Goal: Task Accomplishment & Management: Use online tool/utility

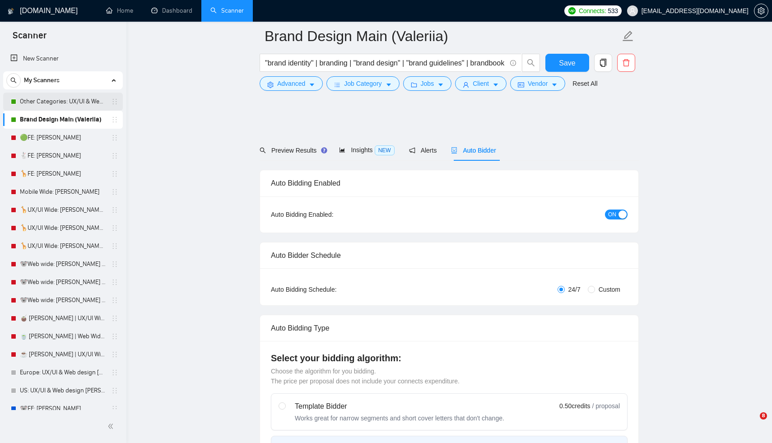
drag, startPoint x: 0, startPoint y: 0, endPoint x: 52, endPoint y: 107, distance: 118.5
click at [49, 111] on link "Brand Design Main (Valeriia)" at bounding box center [63, 120] width 86 height 18
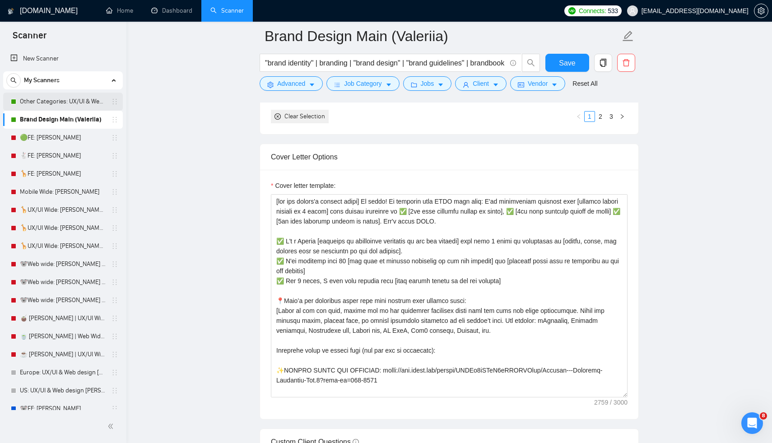
scroll to position [1003, 0]
click at [52, 107] on link "Other Categories: UX/UI & Web design [PERSON_NAME]" at bounding box center [63, 102] width 86 height 18
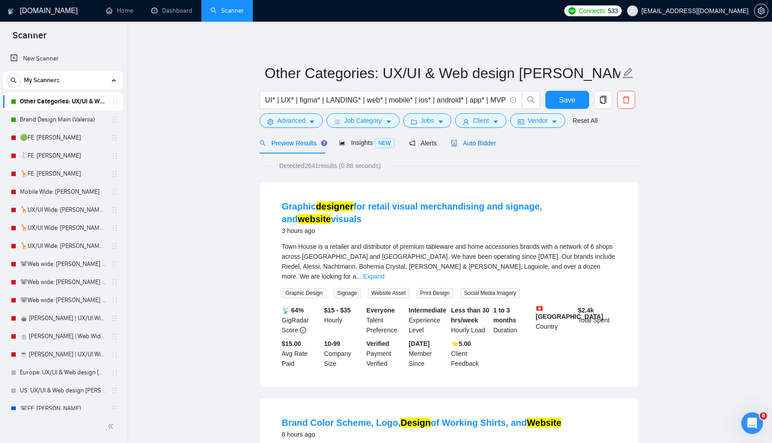
click at [478, 141] on span "Auto Bidder" at bounding box center [473, 142] width 45 height 7
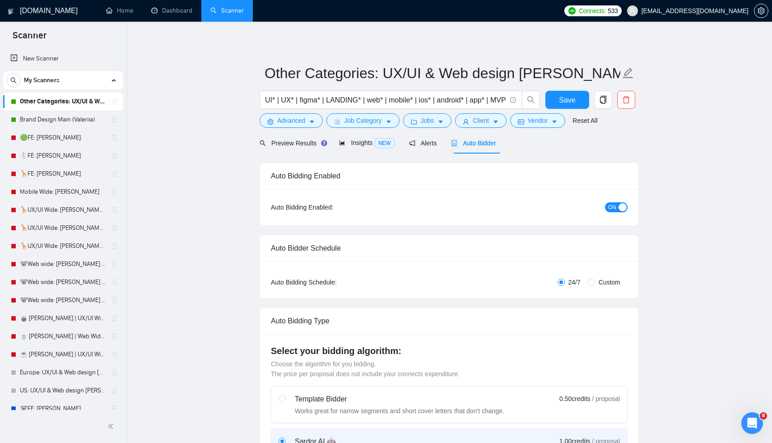
radio input "false"
radio input "true"
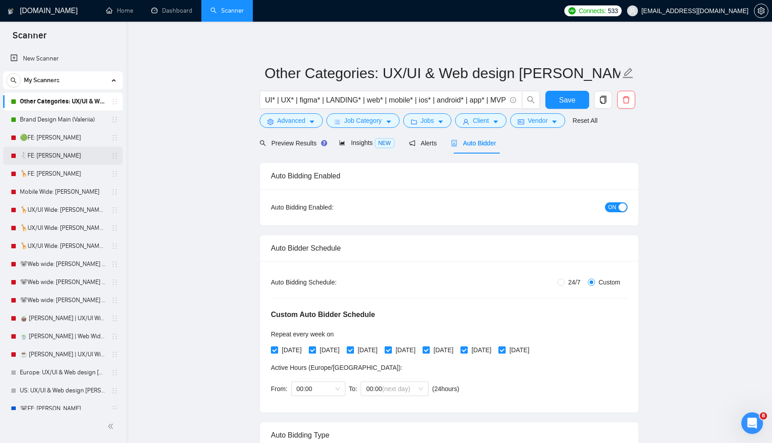
click at [58, 159] on link "🐇FE: [PERSON_NAME]" at bounding box center [63, 156] width 86 height 18
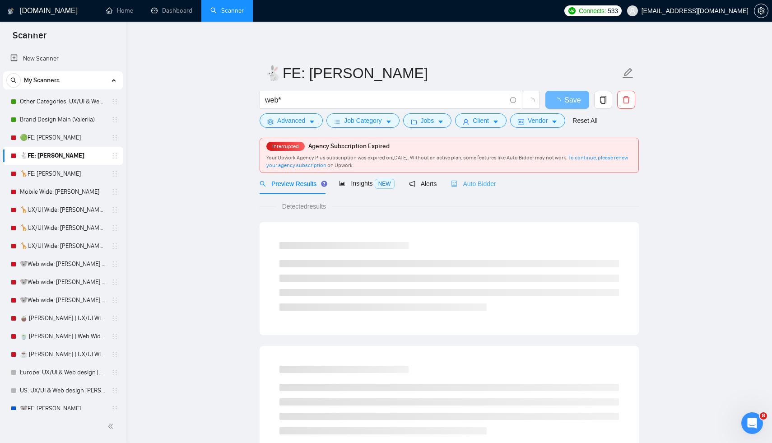
click at [473, 189] on div "Auto Bidder" at bounding box center [473, 183] width 45 height 21
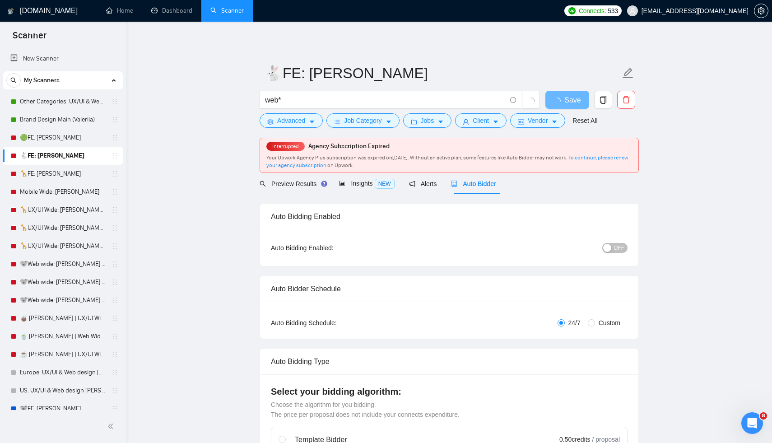
radio input "false"
radio input "true"
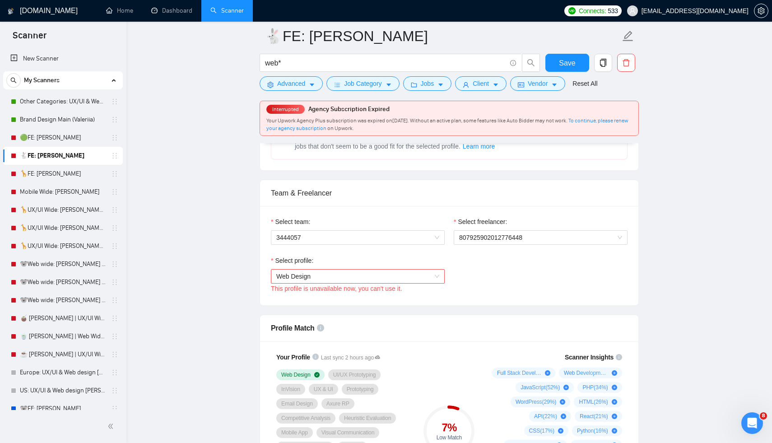
scroll to position [530, 0]
click at [353, 238] on span "3444057" at bounding box center [357, 238] width 163 height 14
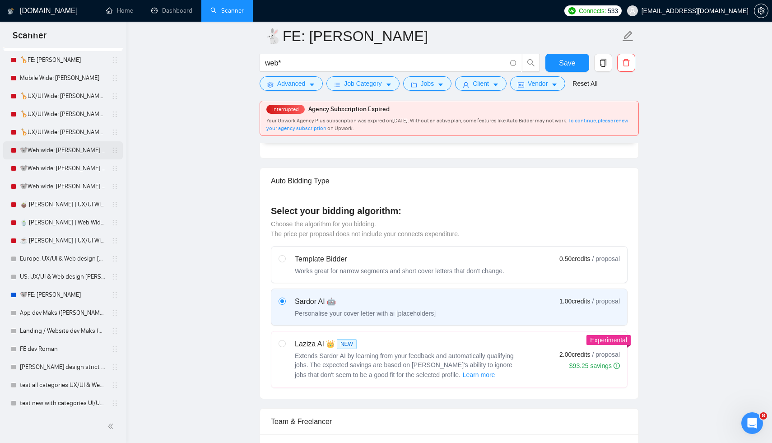
scroll to position [0, 0]
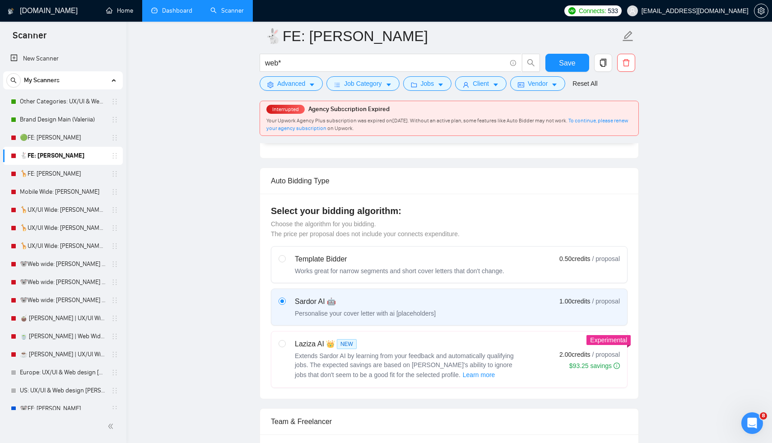
click at [173, 14] on link "Dashboard" at bounding box center [171, 11] width 41 height 8
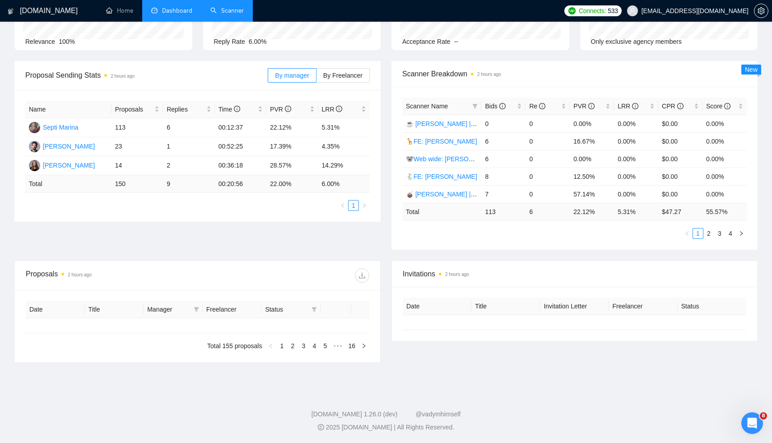
type input "[DATE]"
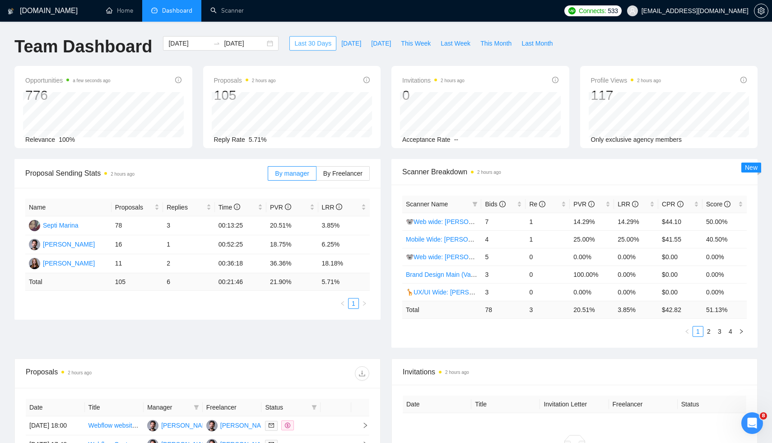
click at [294, 42] on span "Last 30 Days" at bounding box center [312, 43] width 37 height 10
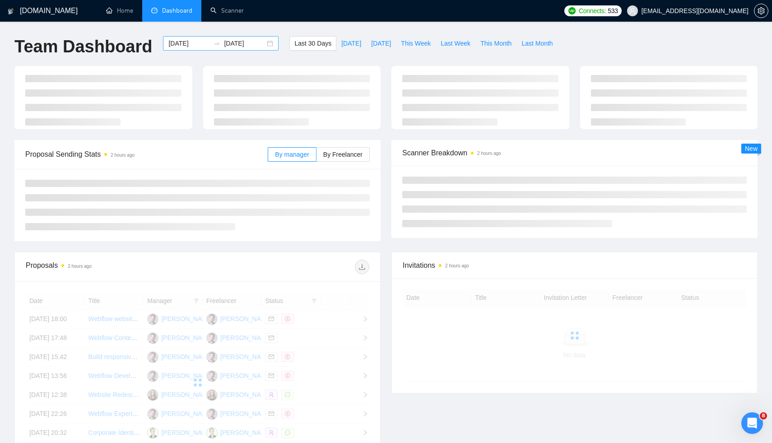
click at [246, 46] on input "[DATE]" at bounding box center [244, 43] width 41 height 10
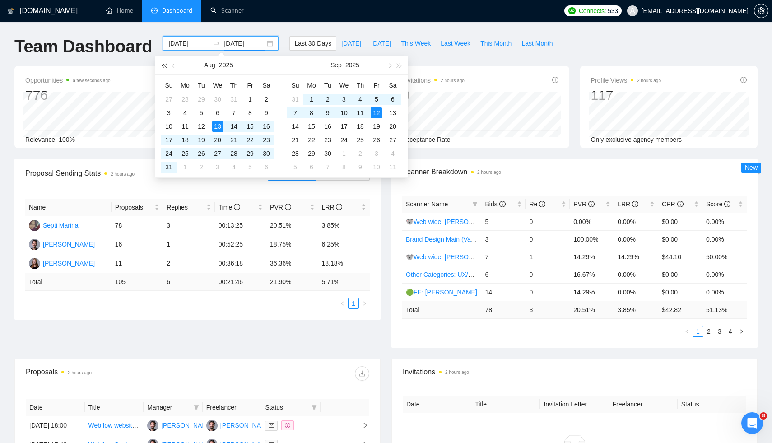
click at [166, 66] on span "button" at bounding box center [164, 65] width 5 height 5
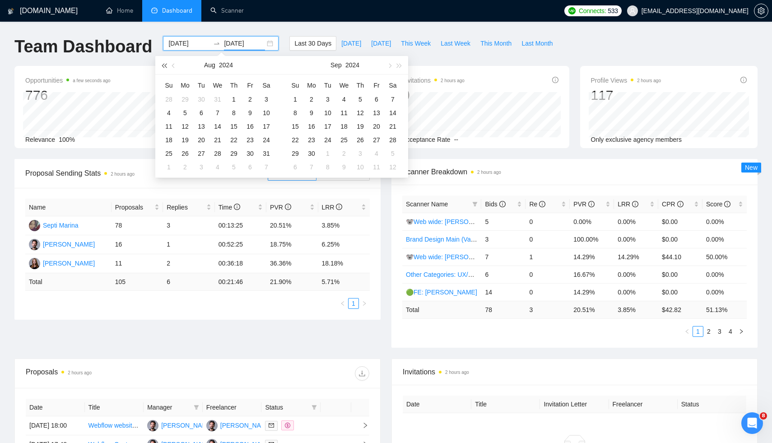
click at [166, 66] on span "button" at bounding box center [164, 65] width 5 height 5
click at [399, 65] on span "button" at bounding box center [399, 65] width 5 height 5
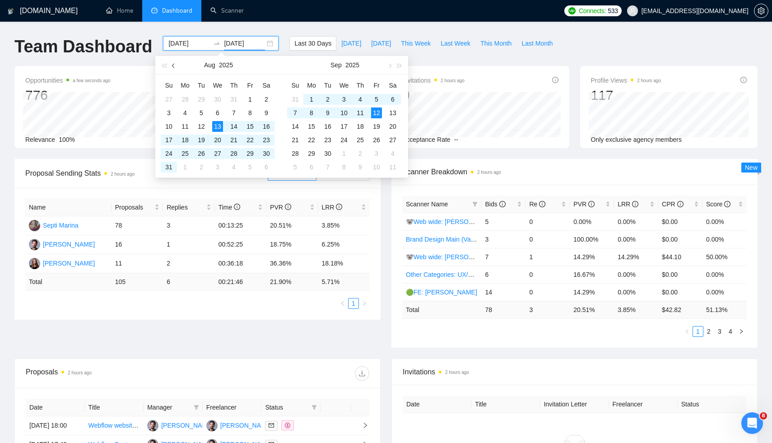
click at [172, 66] on button "button" at bounding box center [174, 65] width 10 height 18
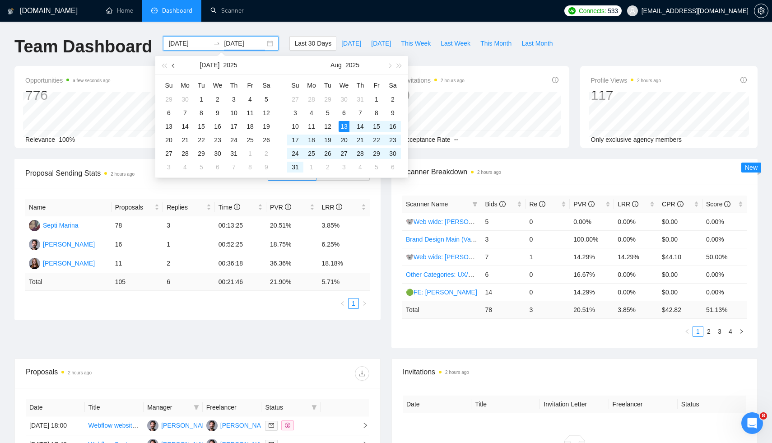
click at [172, 66] on button "button" at bounding box center [174, 65] width 10 height 18
type input "[DATE]"
click at [169, 99] on div "1" at bounding box center [168, 99] width 11 height 11
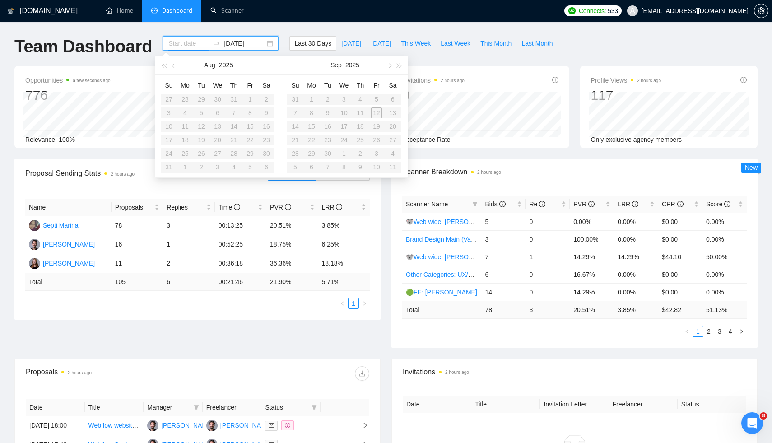
click at [393, 165] on table "Su Mo Tu We Th Fr Sa 31 1 2 3 4 5 6 7 8 9 10 11 12 13 14 15 16 17 18 19 20 21 2…" at bounding box center [344, 126] width 114 height 96
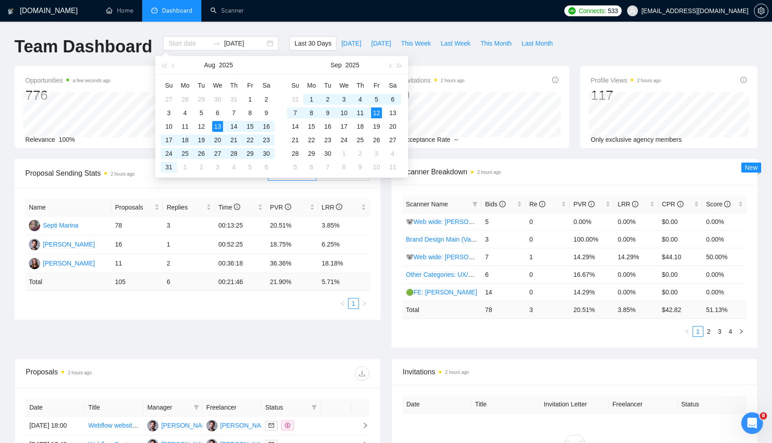
type input "[DATE]"
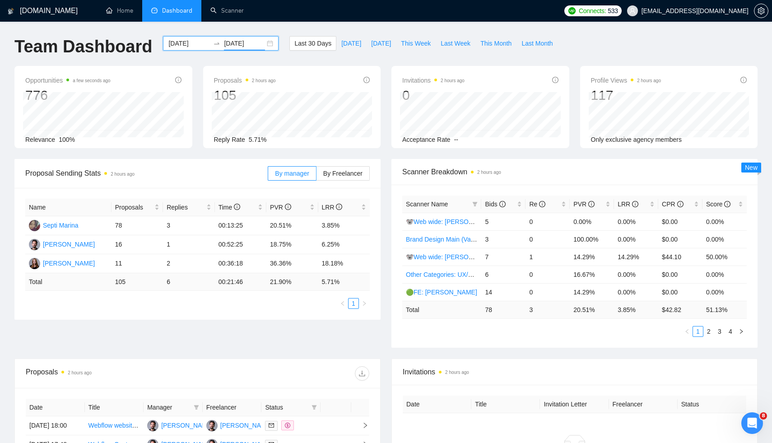
click at [230, 45] on input "[DATE]" at bounding box center [244, 43] width 41 height 10
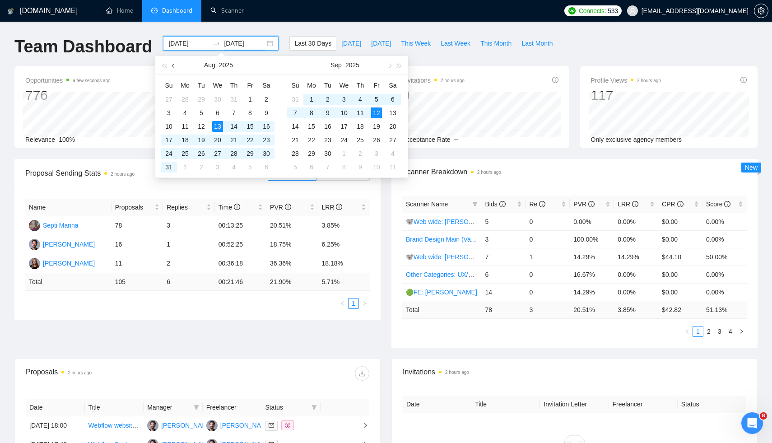
click at [172, 70] on button "button" at bounding box center [174, 65] width 10 height 18
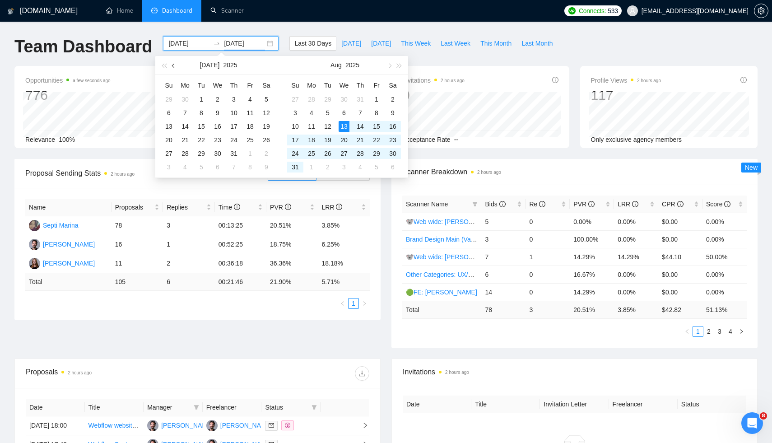
click at [172, 70] on button "button" at bounding box center [174, 65] width 10 height 18
type input "[DATE]"
click at [171, 99] on div "1" at bounding box center [168, 99] width 11 height 11
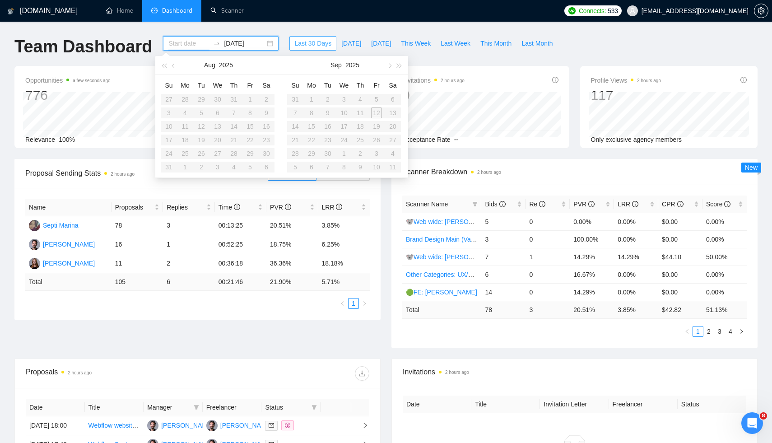
type input "[DATE]"
click at [303, 43] on span "Last 30 Days" at bounding box center [312, 43] width 37 height 10
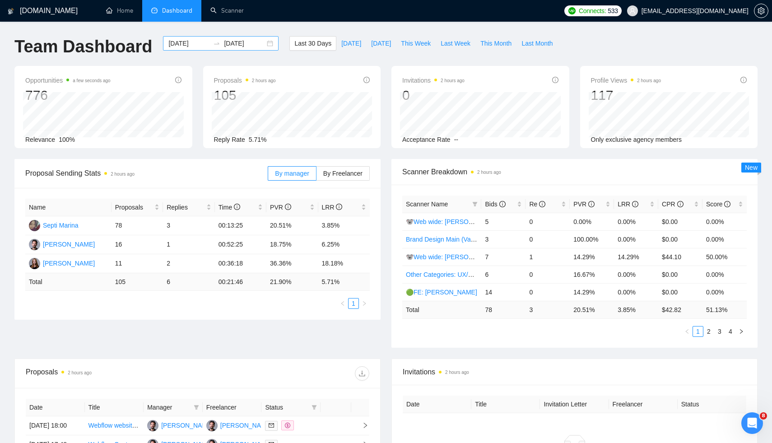
click at [241, 43] on input "[DATE]" at bounding box center [244, 43] width 41 height 10
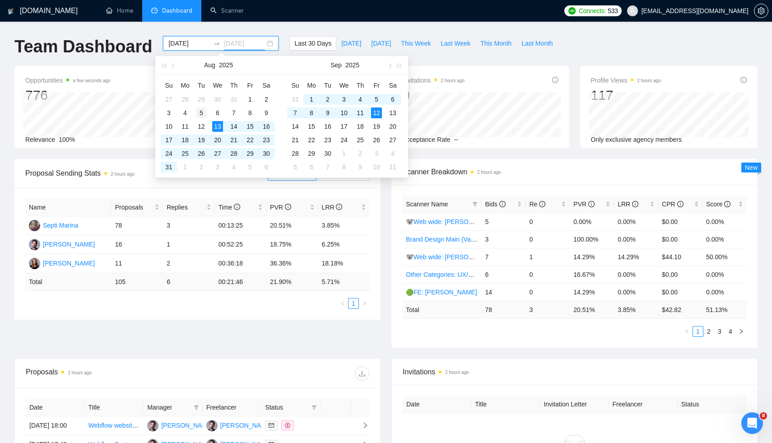
type input "[DATE]"
click at [202, 111] on div "5" at bounding box center [201, 112] width 11 height 11
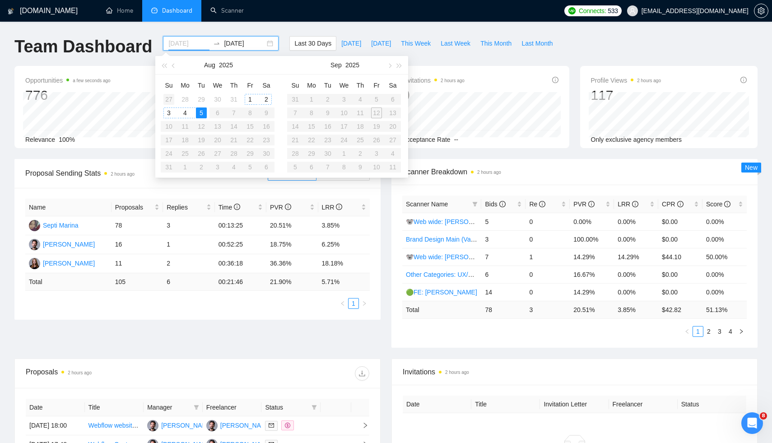
type input "[DATE]"
click at [708, 333] on link "2" at bounding box center [709, 331] width 10 height 10
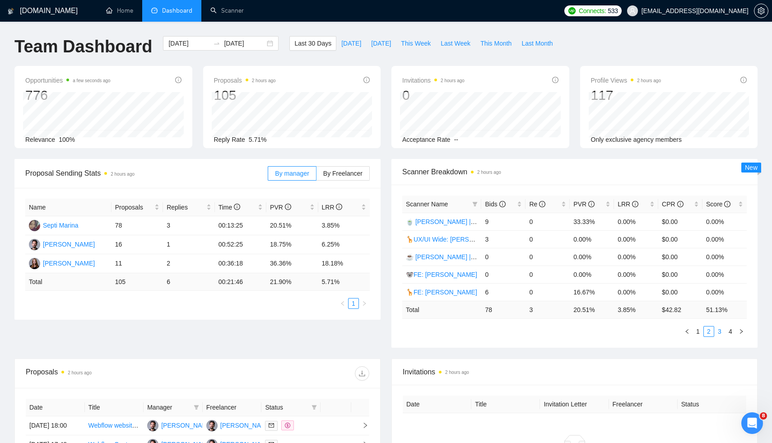
click at [721, 330] on link "3" at bounding box center [720, 331] width 10 height 10
click at [697, 330] on link "1" at bounding box center [698, 331] width 10 height 10
click at [173, 46] on input "[DATE]" at bounding box center [188, 43] width 41 height 10
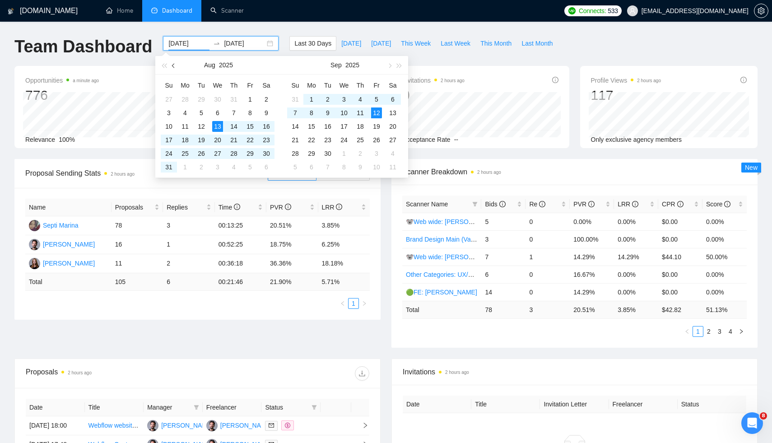
click at [172, 69] on button "button" at bounding box center [174, 65] width 10 height 18
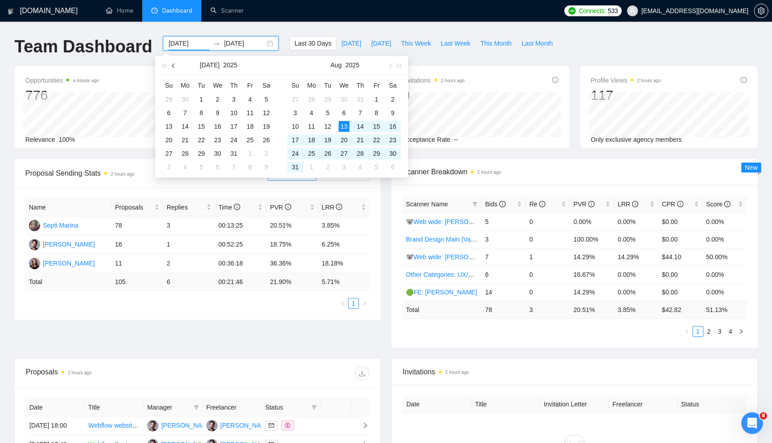
click at [172, 69] on button "button" at bounding box center [174, 65] width 10 height 18
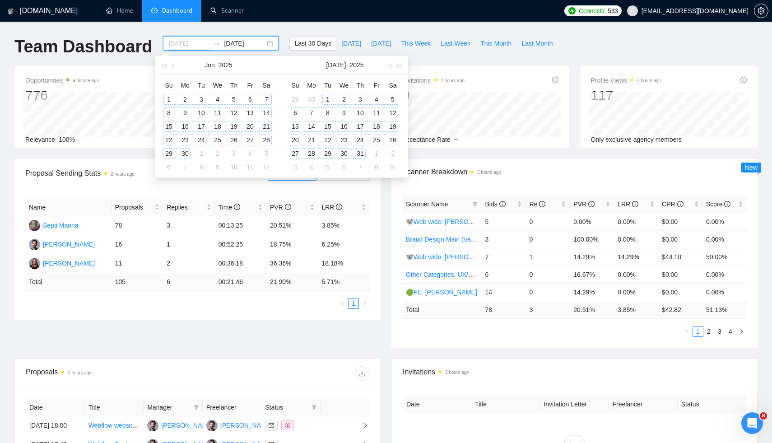
type input "[DATE]"
click at [170, 98] on div "1" at bounding box center [168, 99] width 11 height 11
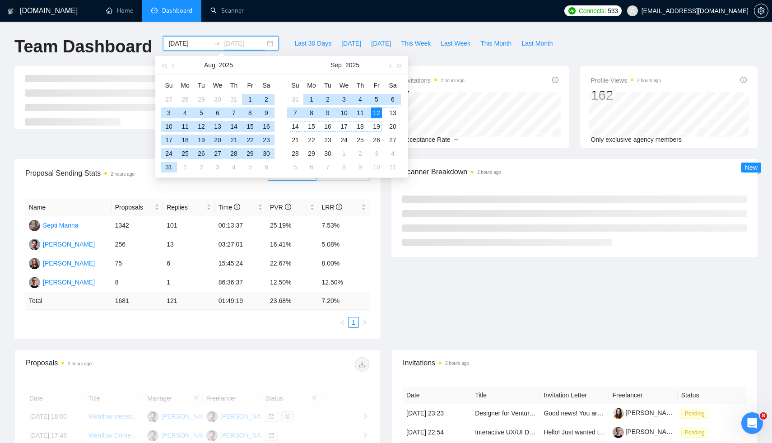
type input "[DATE]"
click at [376, 112] on div "12" at bounding box center [376, 112] width 11 height 11
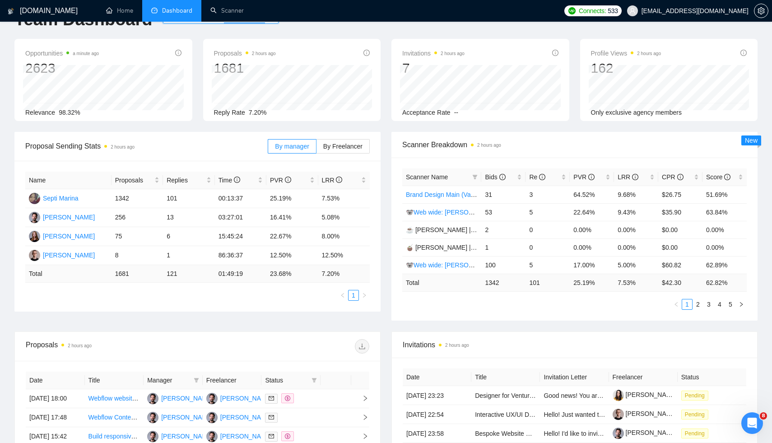
scroll to position [28, 0]
click at [698, 304] on link "2" at bounding box center [698, 304] width 10 height 10
click at [709, 303] on link "3" at bounding box center [709, 304] width 10 height 10
click at [721, 306] on link "4" at bounding box center [720, 304] width 10 height 10
click at [689, 305] on link "1" at bounding box center [687, 304] width 10 height 10
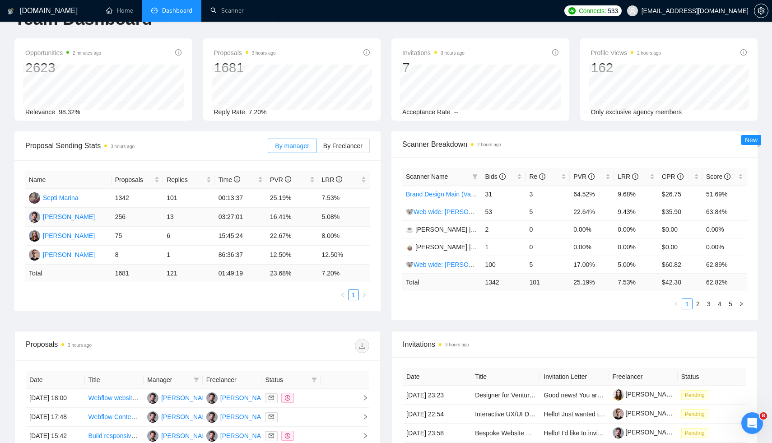
scroll to position [0, 0]
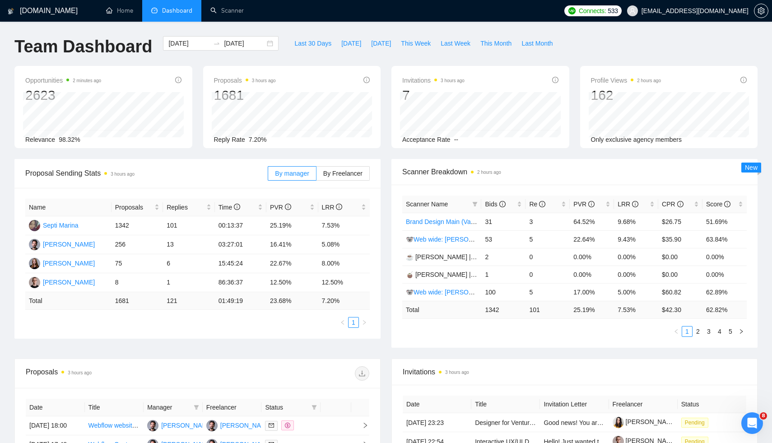
click at [223, 23] on div "[DOMAIN_NAME] Home Dashboard Scanner Connects: 533 [EMAIL_ADDRESS][DOMAIN_NAME]…" at bounding box center [386, 357] width 772 height 715
click at [232, 7] on link "Scanner" at bounding box center [226, 11] width 33 height 8
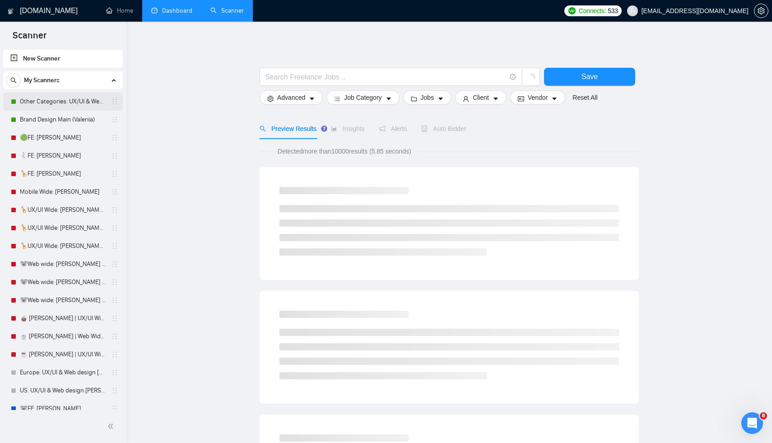
click at [55, 109] on link "Other Categories: UX/UI & Web design [PERSON_NAME]" at bounding box center [63, 102] width 86 height 18
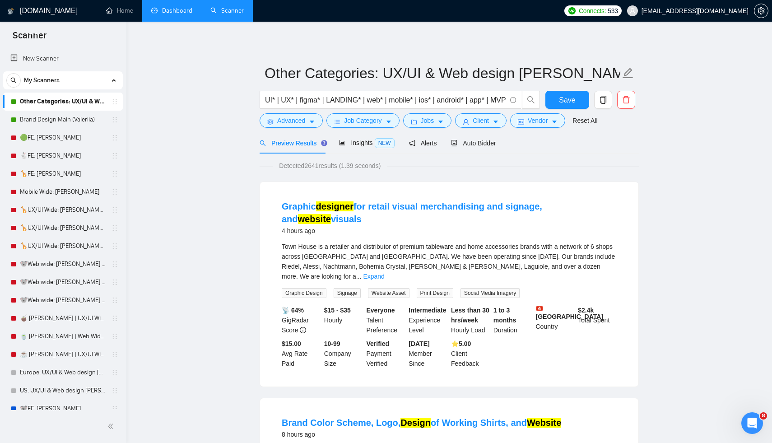
click at [317, 164] on span "Detected 2641 results (1.39 seconds)" at bounding box center [330, 166] width 114 height 10
click at [316, 165] on span "Detected 2641 results (1.39 seconds)" at bounding box center [330, 166] width 114 height 10
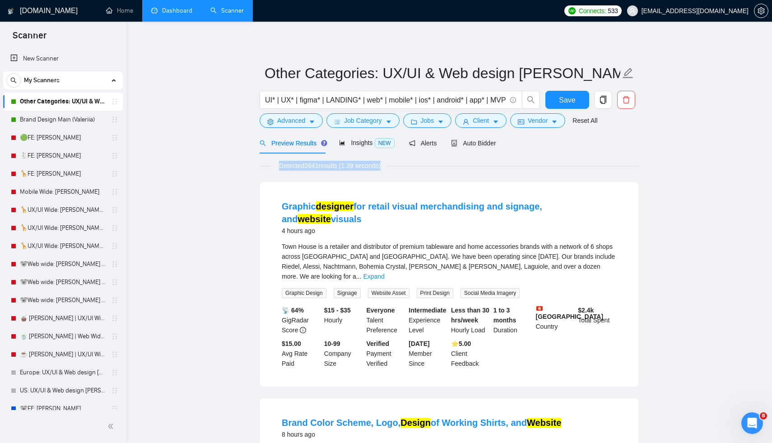
click at [316, 165] on span "Detected 2641 results (1.39 seconds)" at bounding box center [330, 166] width 114 height 10
click at [478, 142] on span "Auto Bidder" at bounding box center [473, 142] width 45 height 7
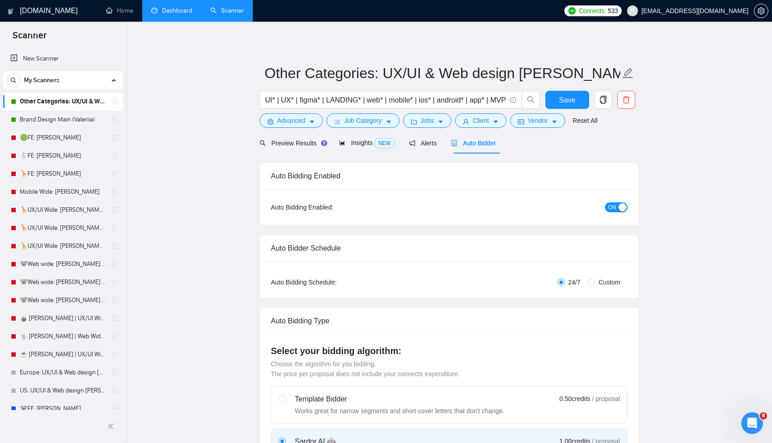
radio input "false"
radio input "true"
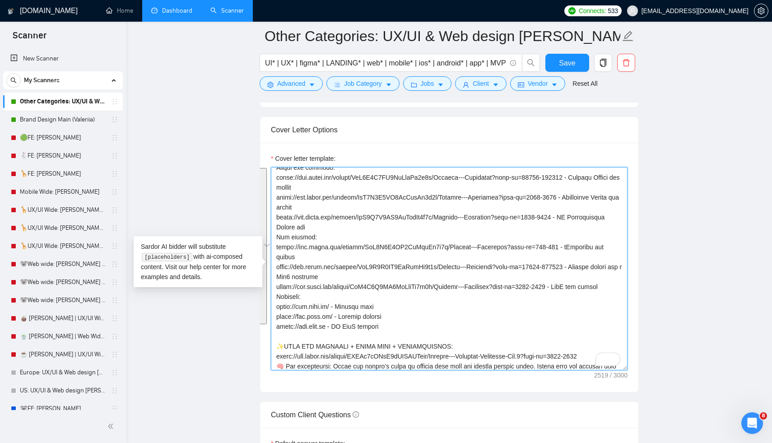
scroll to position [176, 0]
drag, startPoint x: 277, startPoint y: 212, endPoint x: 386, endPoint y: 339, distance: 167.1
click at [386, 339] on textarea "Cover letter template:" at bounding box center [449, 268] width 357 height 203
click at [388, 337] on textarea "Cover letter template:" at bounding box center [449, 268] width 357 height 203
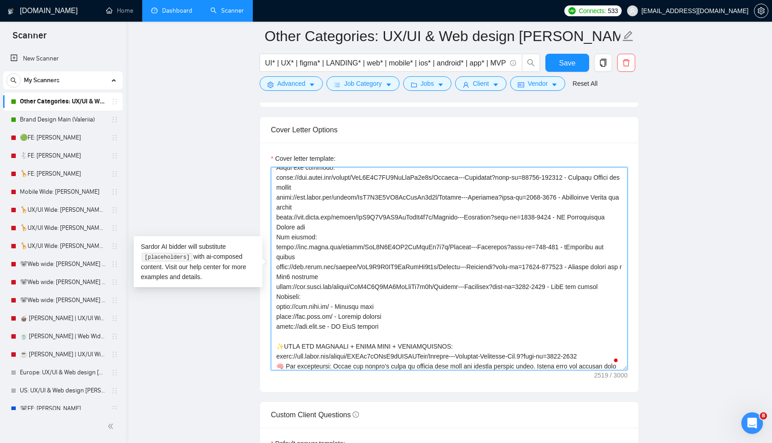
drag, startPoint x: 388, startPoint y: 337, endPoint x: 277, endPoint y: 181, distance: 191.4
click at [277, 180] on textarea "Cover letter template:" at bounding box center [449, 268] width 357 height 203
click at [277, 181] on textarea "Cover letter template:" at bounding box center [449, 268] width 357 height 203
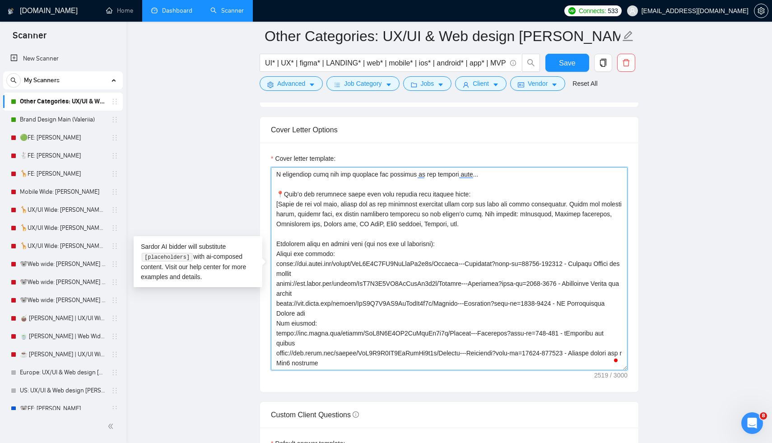
scroll to position [89, 0]
click at [432, 251] on textarea "Cover letter template:" at bounding box center [449, 268] width 357 height 203
click at [169, 8] on link "Dashboard" at bounding box center [171, 11] width 41 height 8
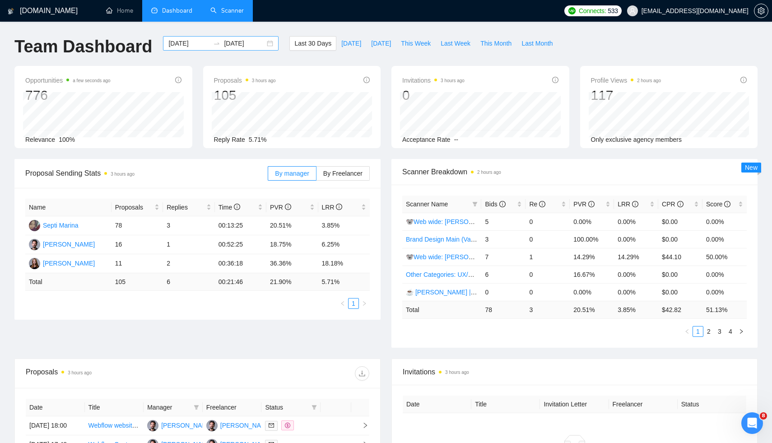
click at [168, 45] on input "[DATE]" at bounding box center [188, 43] width 41 height 10
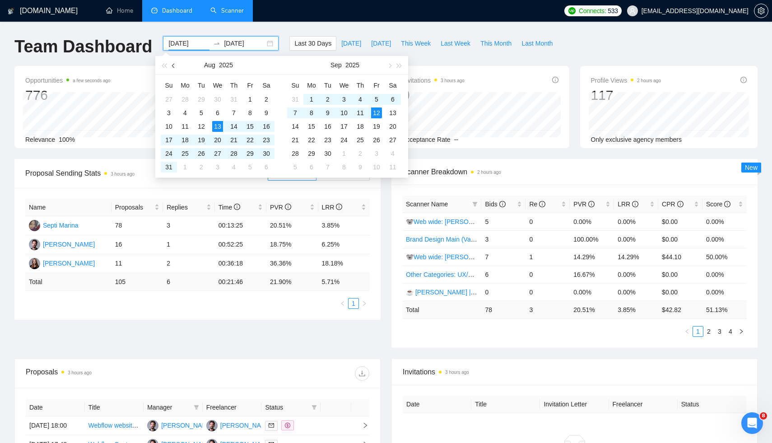
click at [173, 65] on span "button" at bounding box center [174, 65] width 5 height 5
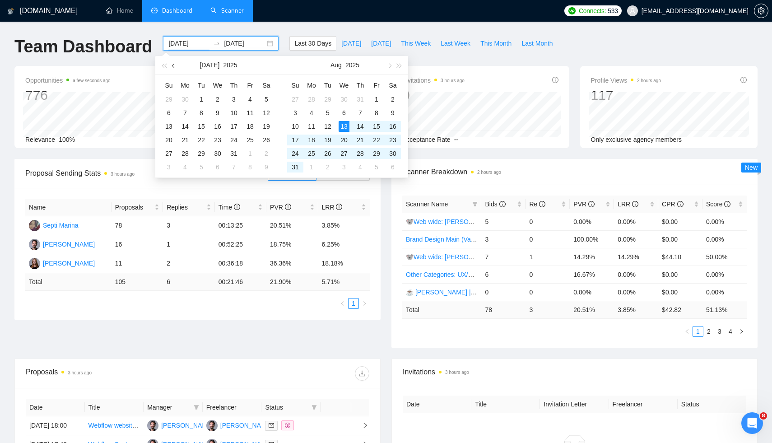
click at [173, 65] on span "button" at bounding box center [174, 65] width 5 height 5
click at [172, 66] on span "button" at bounding box center [174, 65] width 5 height 5
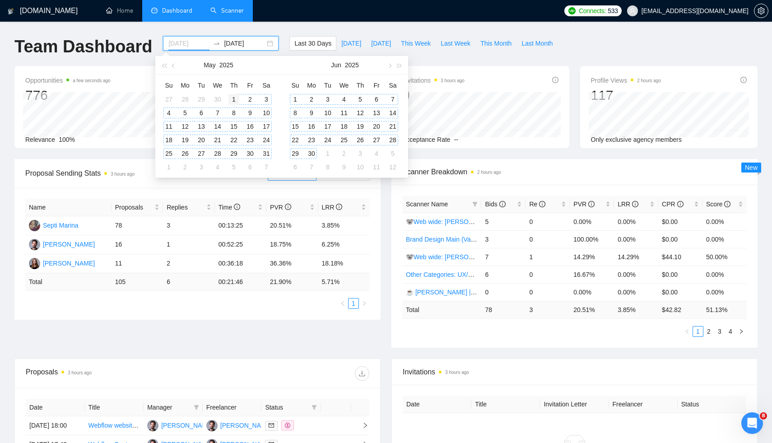
type input "[DATE]"
click at [231, 98] on div "1" at bounding box center [233, 99] width 11 height 11
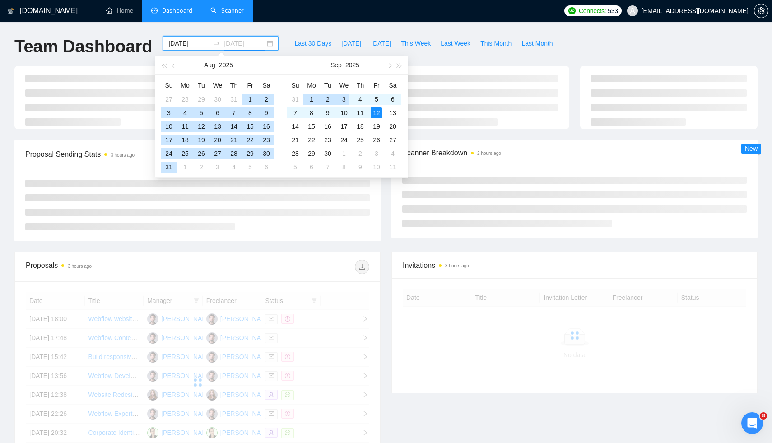
type input "[DATE]"
click at [376, 111] on div "12" at bounding box center [376, 112] width 11 height 11
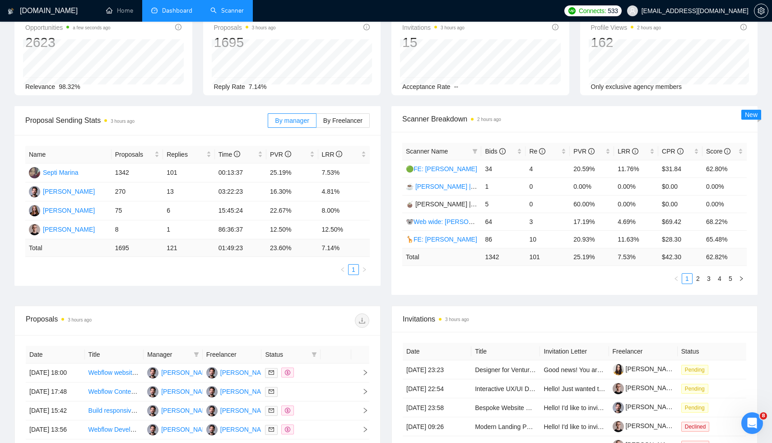
scroll to position [58, 0]
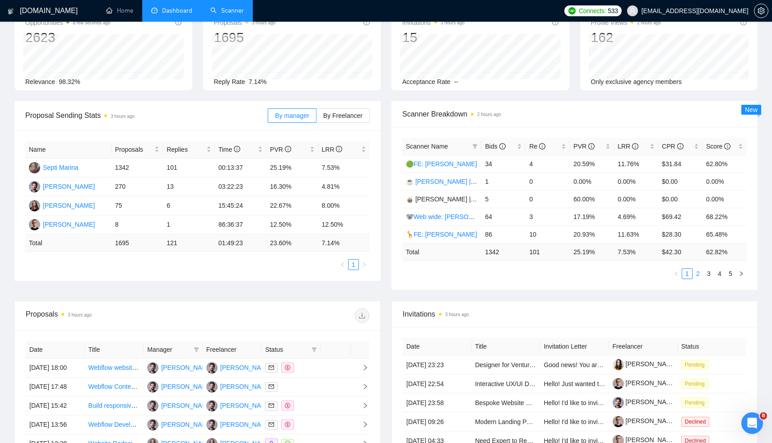
click at [698, 272] on link "2" at bounding box center [698, 274] width 10 height 10
click at [435, 218] on link "🦒UX/UI Wide: [PERSON_NAME] 03/07 quest" at bounding box center [471, 216] width 131 height 7
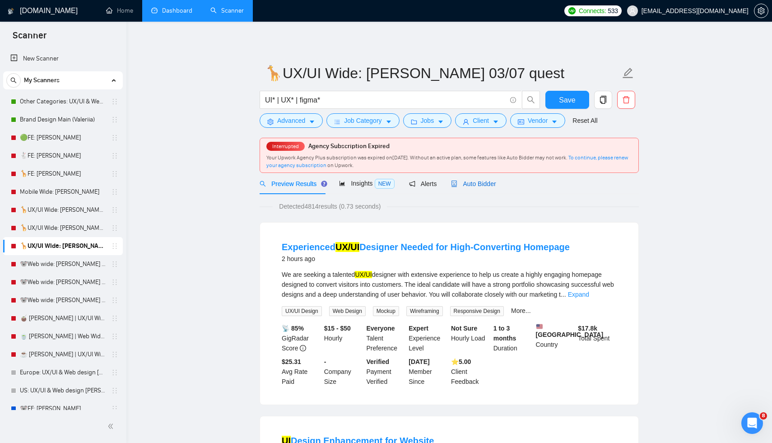
click at [477, 183] on span "Auto Bidder" at bounding box center [473, 183] width 45 height 7
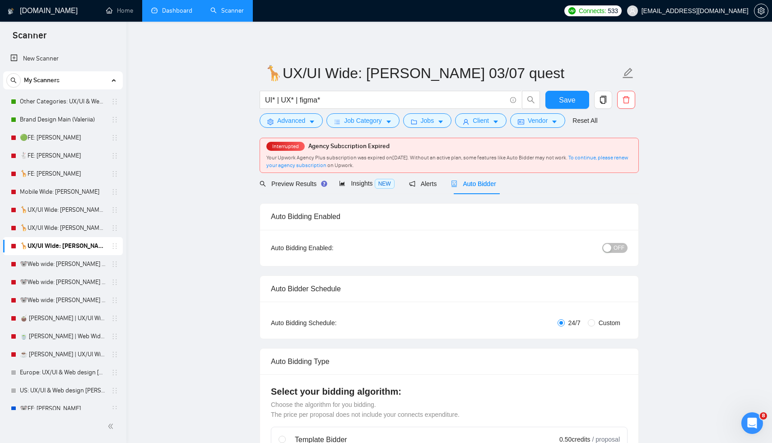
radio input "false"
radio input "true"
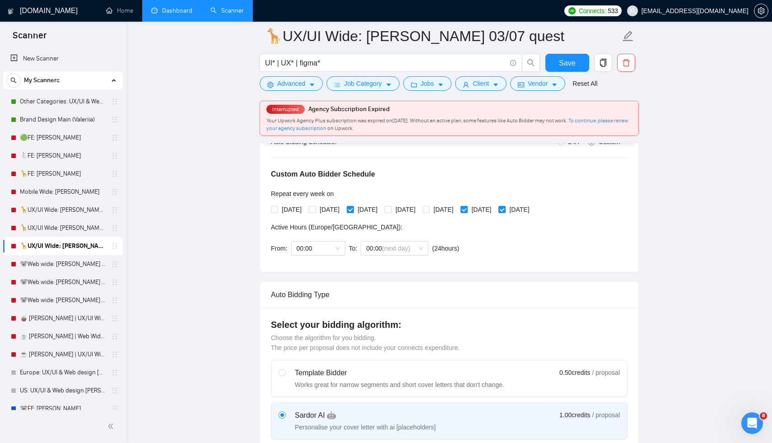
scroll to position [193, 0]
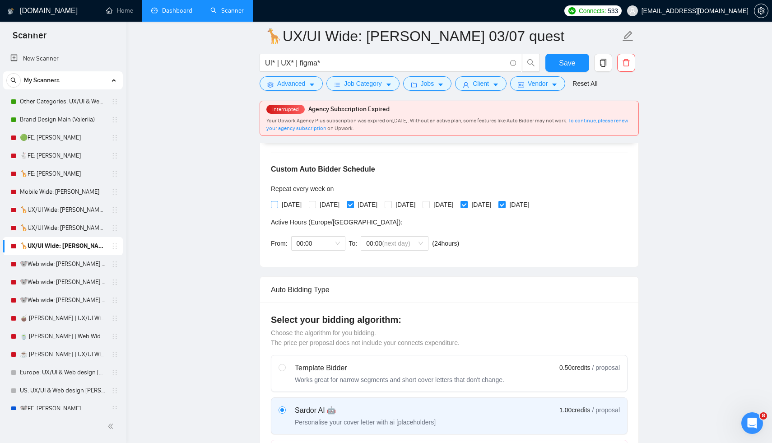
click at [274, 204] on input "[DATE]" at bounding box center [274, 204] width 6 height 6
checkbox input "true"
click at [315, 205] on input "[DATE]" at bounding box center [312, 204] width 6 height 6
checkbox input "true"
click at [391, 205] on input "[DATE]" at bounding box center [388, 204] width 6 height 6
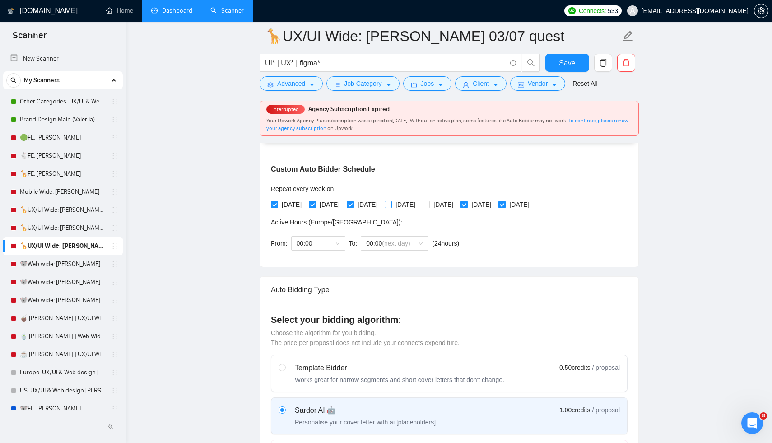
checkbox input "true"
click at [429, 204] on input "[DATE]" at bounding box center [426, 204] width 6 height 6
checkbox input "true"
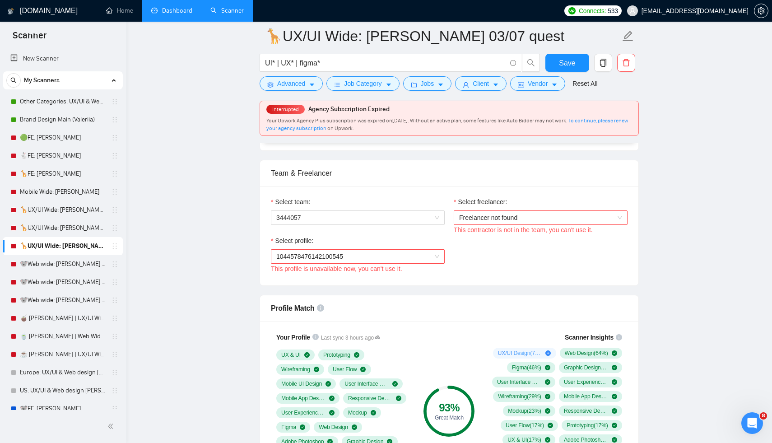
scroll to position [557, 0]
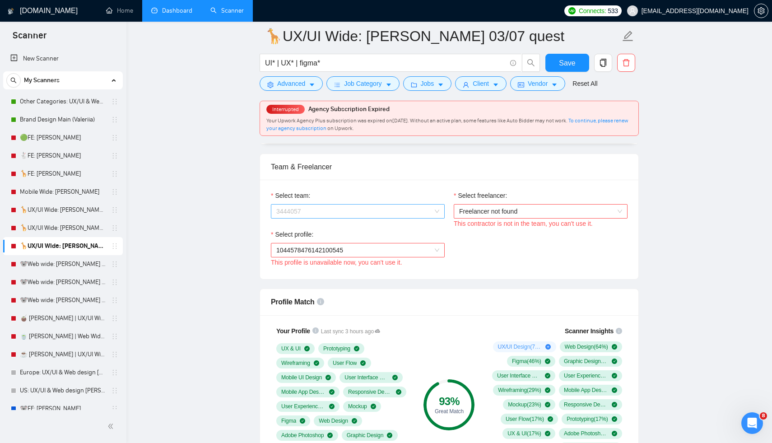
click at [367, 211] on span "3444057" at bounding box center [357, 211] width 163 height 14
click at [325, 230] on div "[PERSON_NAME] Design & Development" at bounding box center [357, 229] width 163 height 10
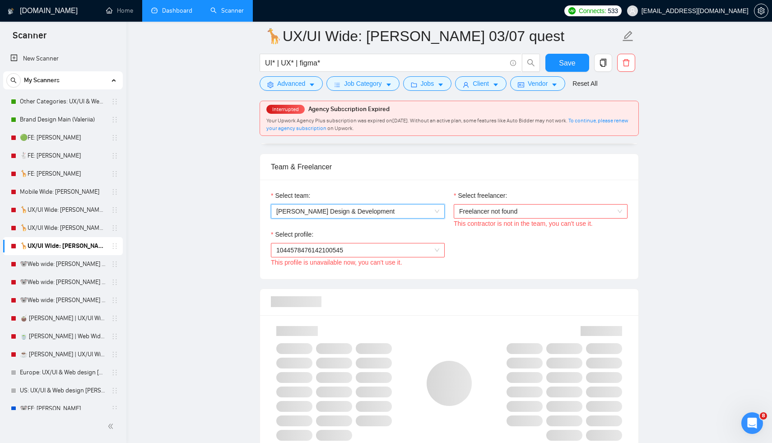
click at [473, 213] on span "Freelancer not found" at bounding box center [540, 211] width 163 height 14
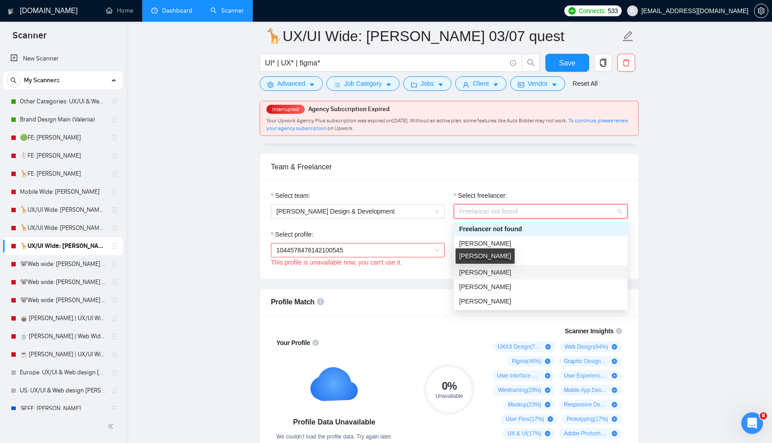
click at [487, 269] on span "[PERSON_NAME]" at bounding box center [485, 272] width 52 height 7
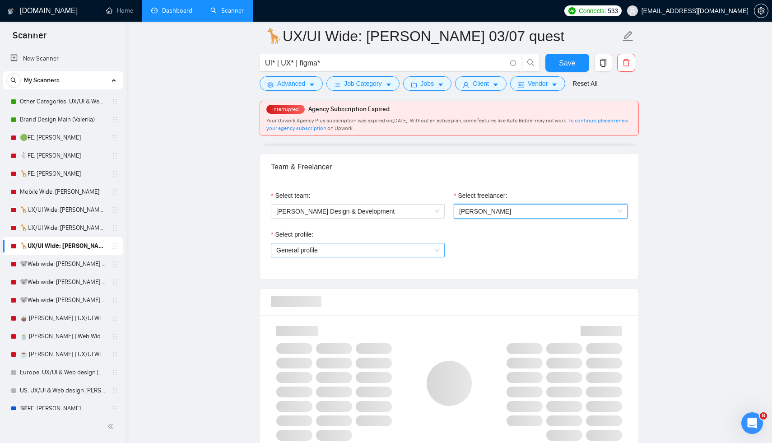
click at [361, 251] on span "General profile" at bounding box center [357, 250] width 163 height 14
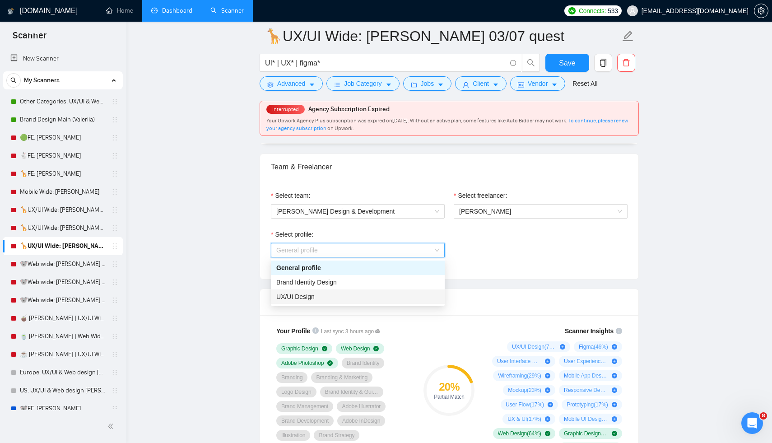
click at [330, 299] on div "UX/UI Design" at bounding box center [357, 297] width 163 height 10
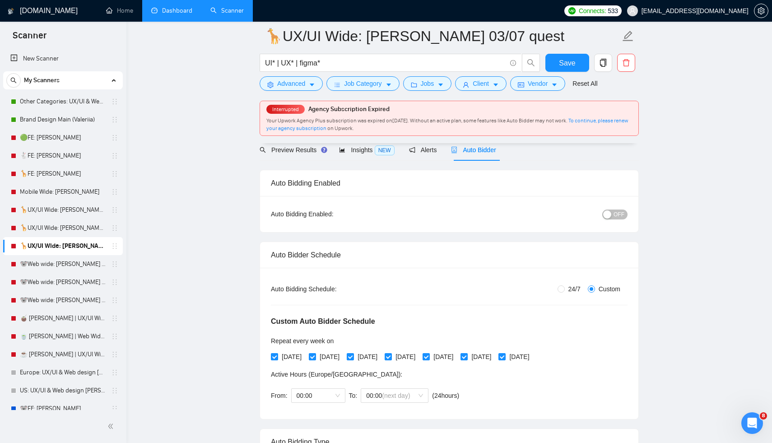
scroll to position [0, 0]
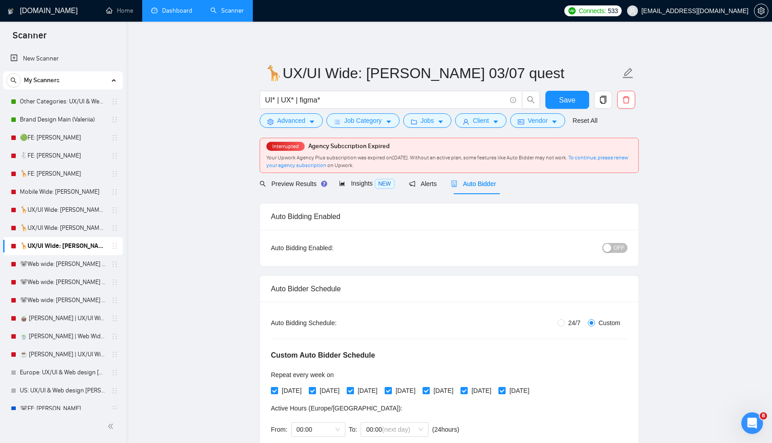
click at [620, 247] on span "OFF" at bounding box center [618, 248] width 11 height 10
click at [562, 103] on span "Save" at bounding box center [567, 99] width 16 height 11
